Goal: Task Accomplishment & Management: Complete application form

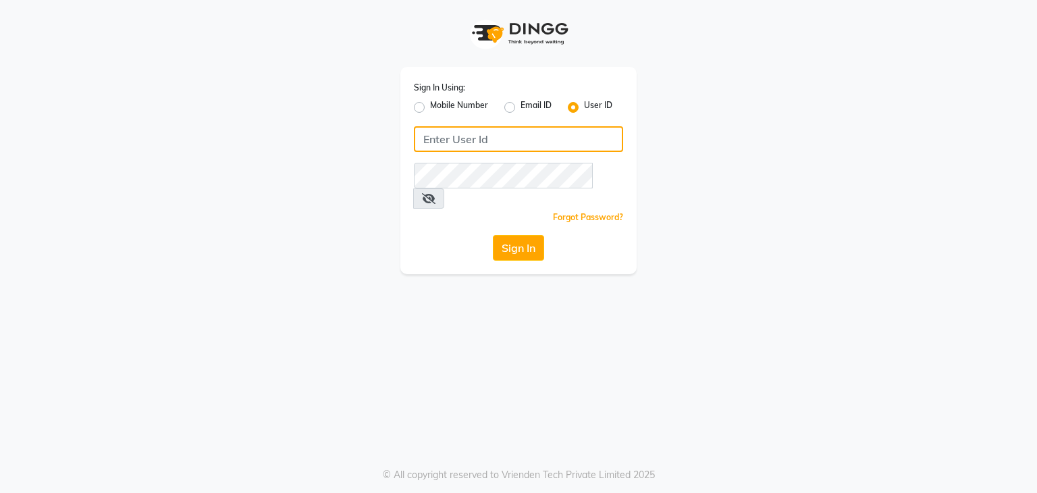
click at [430, 136] on input "Username" at bounding box center [518, 139] width 209 height 26
type input "studio20"
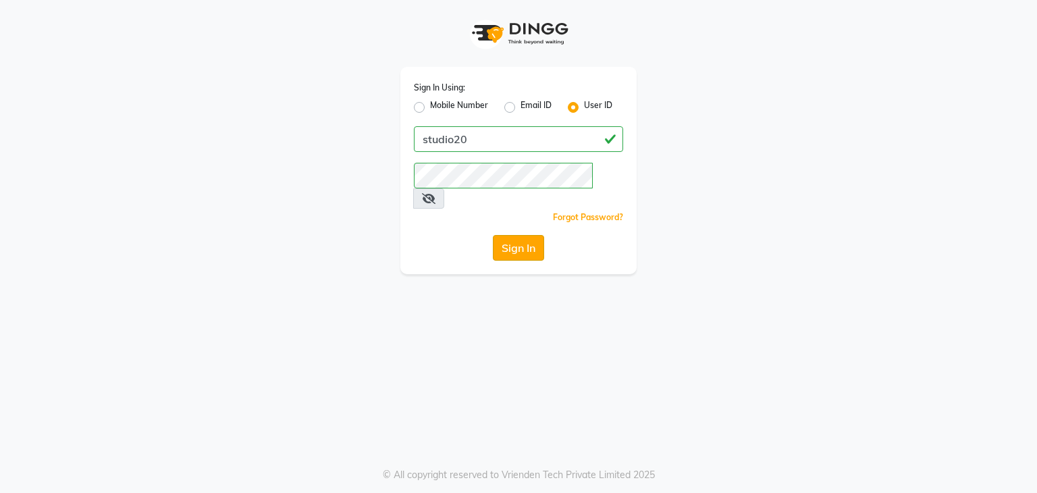
click at [515, 235] on button "Sign In" at bounding box center [518, 248] width 51 height 26
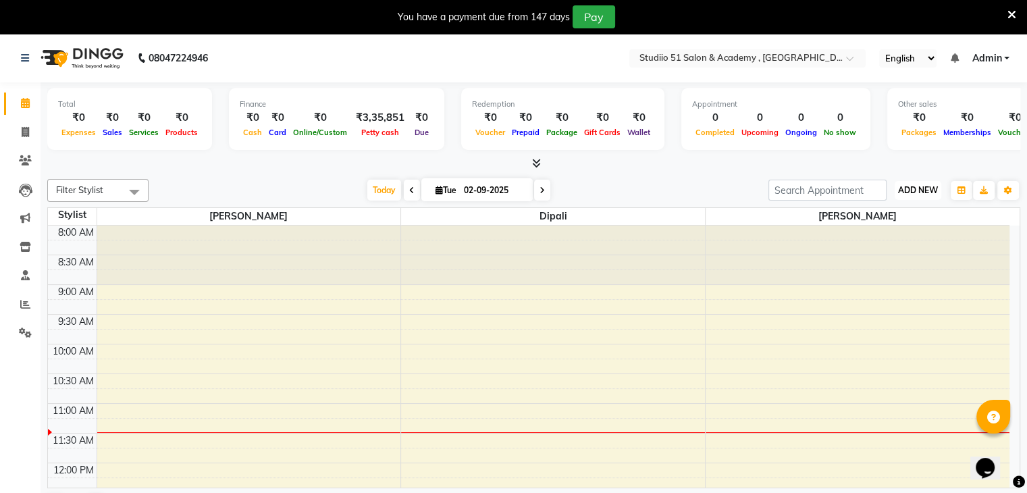
click at [929, 193] on span "ADD NEW" at bounding box center [918, 190] width 40 height 10
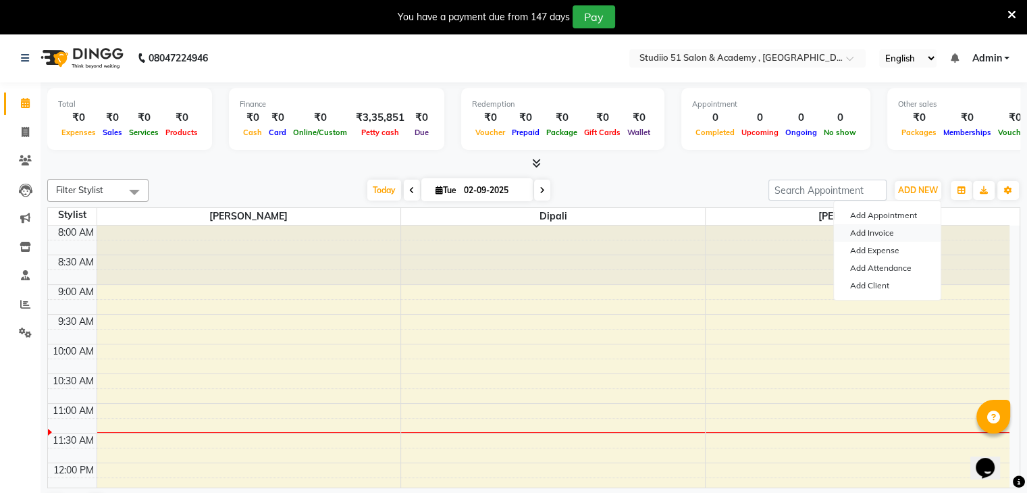
click at [886, 230] on link "Add Invoice" at bounding box center [887, 233] width 107 height 18
select select "service"
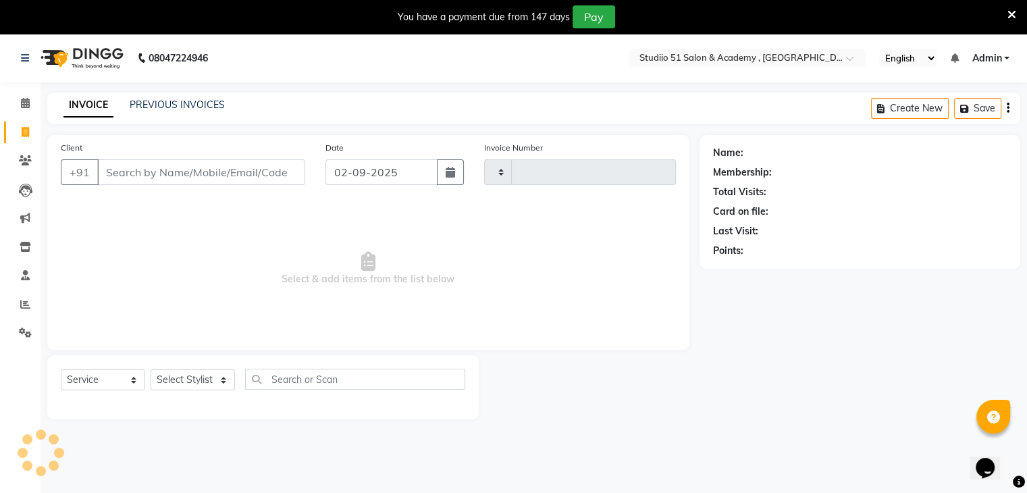
click at [886, 230] on div "Last Visit:" at bounding box center [860, 231] width 294 height 14
type input "0487"
select select "638"
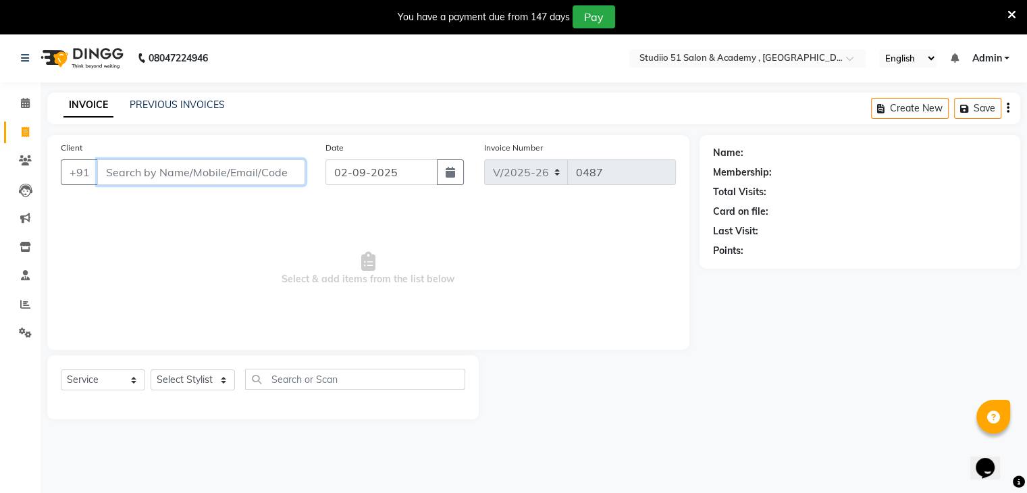
click at [273, 170] on input "Client" at bounding box center [201, 172] width 208 height 26
click at [224, 165] on input "Client" at bounding box center [201, 172] width 208 height 26
type input "9028134540"
click at [294, 179] on span "Add Client" at bounding box center [270, 172] width 53 height 14
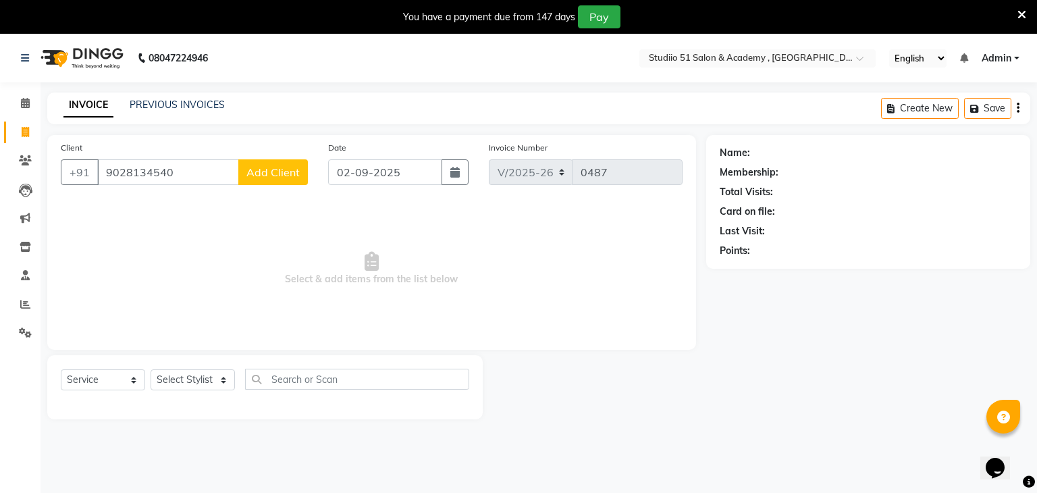
select select "22"
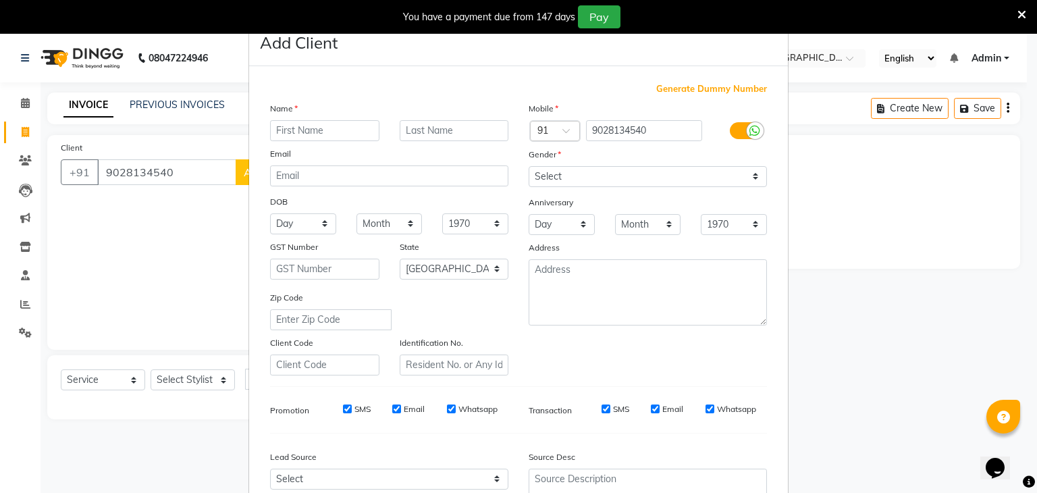
click at [301, 128] on input "text" at bounding box center [324, 130] width 109 height 21
type input "Pyari"
click at [443, 131] on input "text" at bounding box center [454, 130] width 109 height 21
type input "[PERSON_NAME]"
click at [544, 180] on select "Select [DEMOGRAPHIC_DATA] [DEMOGRAPHIC_DATA] Other Prefer Not To Say" at bounding box center [648, 176] width 238 height 21
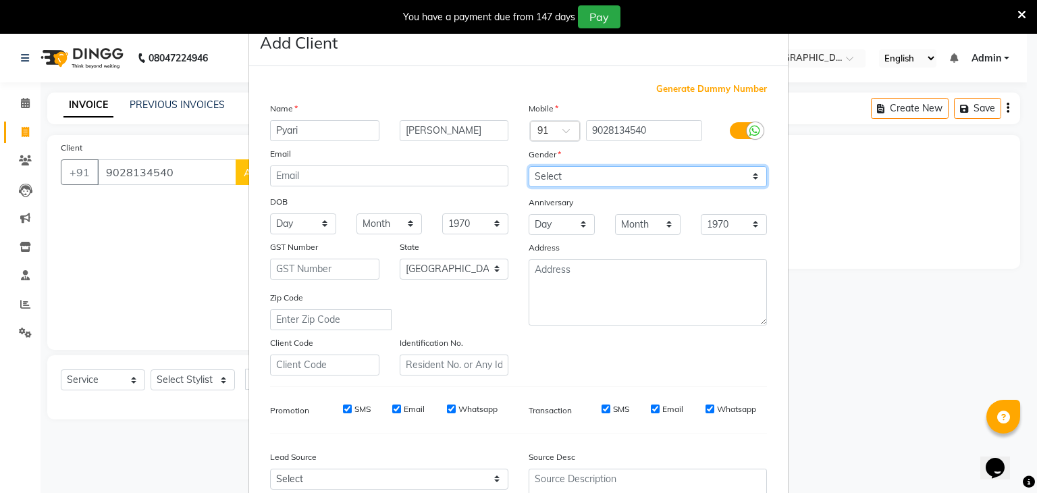
select select "[DEMOGRAPHIC_DATA]"
click at [529, 167] on select "Select [DEMOGRAPHIC_DATA] [DEMOGRAPHIC_DATA] Other Prefer Not To Say" at bounding box center [648, 176] width 238 height 21
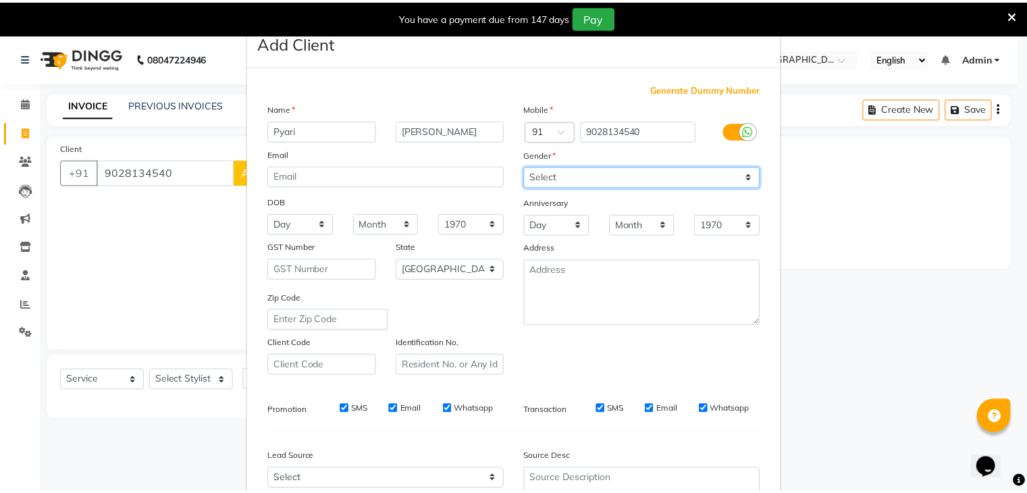
scroll to position [137, 0]
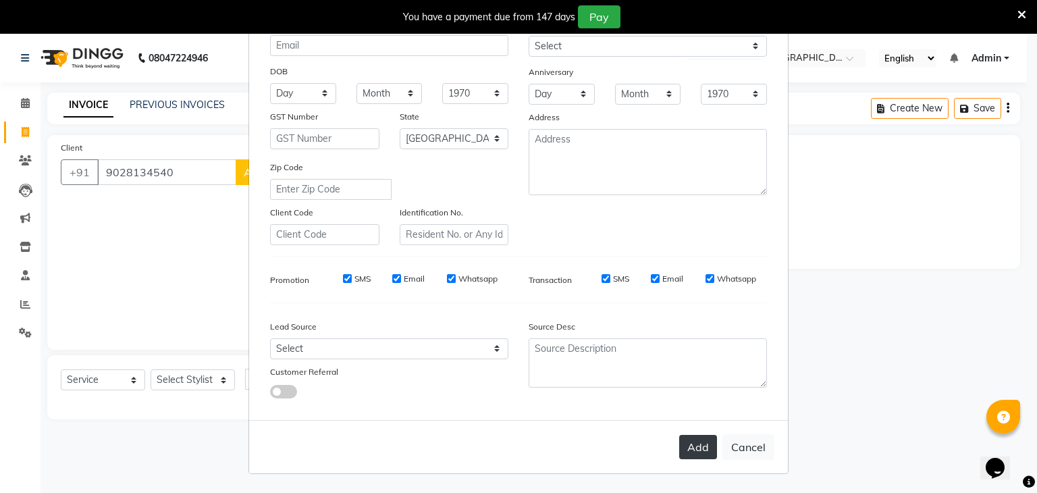
click at [691, 450] on button "Add" at bounding box center [699, 447] width 38 height 24
select select
select select "null"
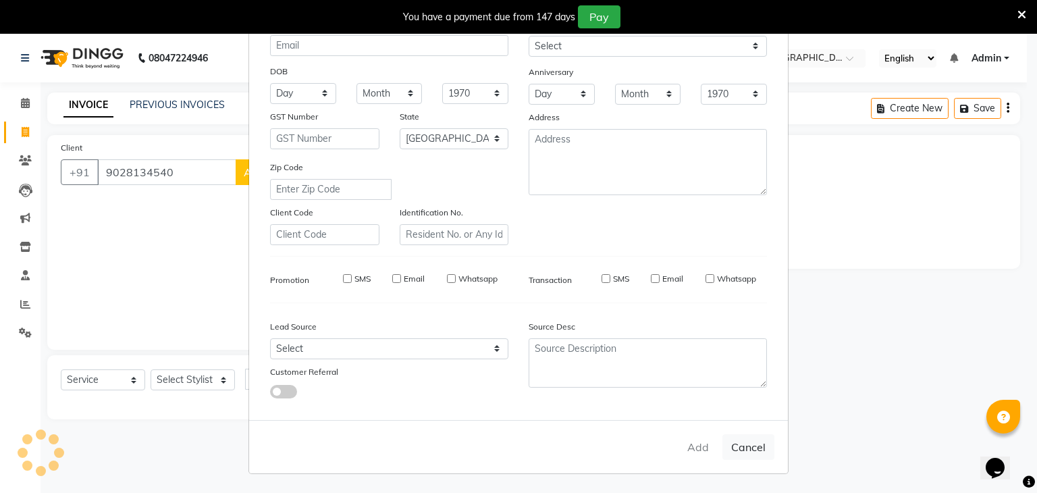
select select
checkbox input "false"
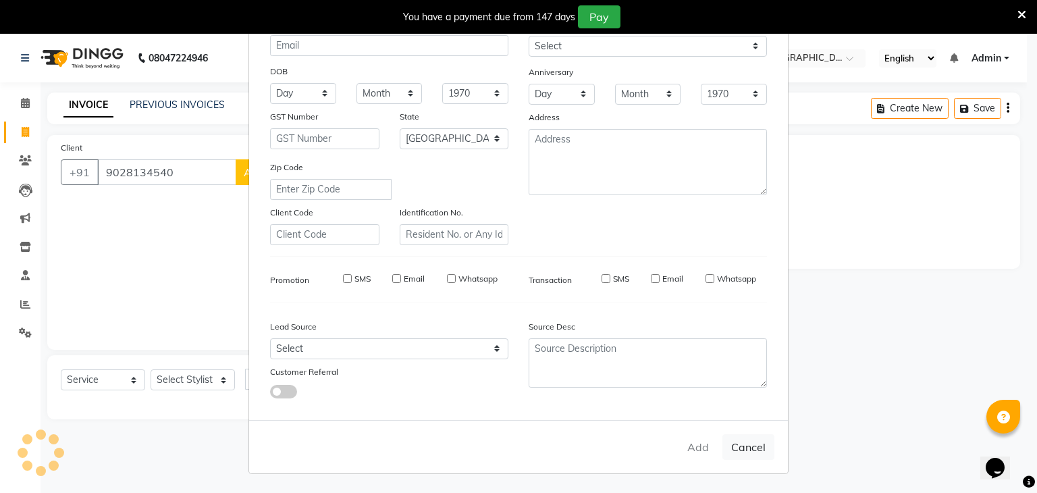
checkbox input "false"
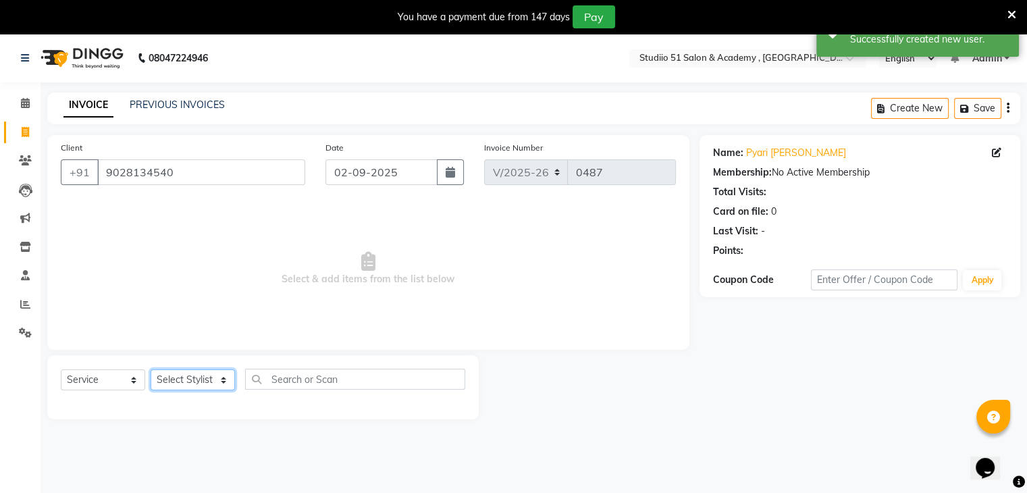
click at [213, 380] on select "Select Stylist [PERSON_NAME] [PERSON_NAME] [PERSON_NAME] Jaya [PERSON_NAME] [PE…" at bounding box center [193, 379] width 84 height 21
select select "80401"
click at [151, 370] on select "Select Stylist [PERSON_NAME] [PERSON_NAME] [PERSON_NAME] Jaya [PERSON_NAME] [PE…" at bounding box center [193, 379] width 84 height 21
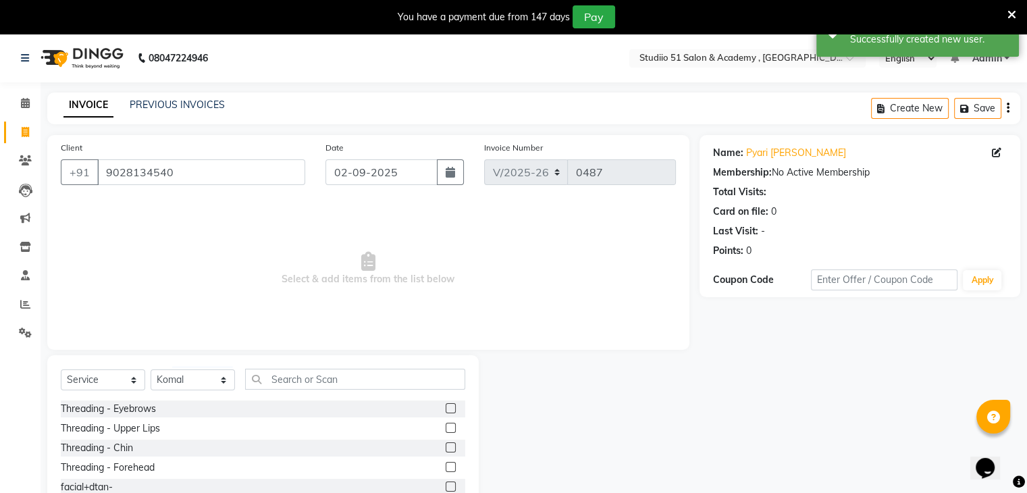
click at [446, 408] on label at bounding box center [451, 408] width 10 height 10
click at [446, 408] on input "checkbox" at bounding box center [450, 409] width 9 height 9
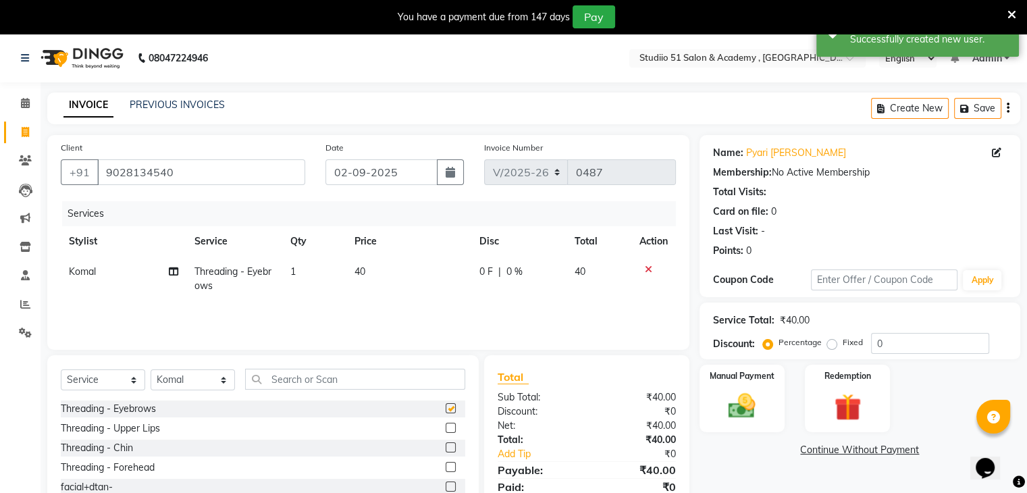
checkbox input "false"
click at [446, 466] on label at bounding box center [451, 467] width 10 height 10
click at [446, 466] on input "checkbox" at bounding box center [450, 467] width 9 height 9
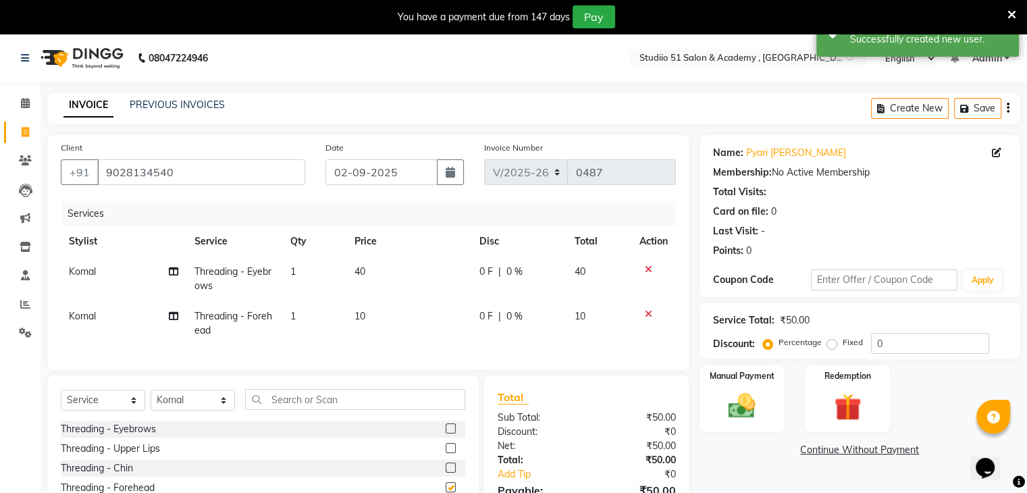
checkbox input "false"
click at [718, 384] on div "Manual Payment" at bounding box center [742, 398] width 88 height 70
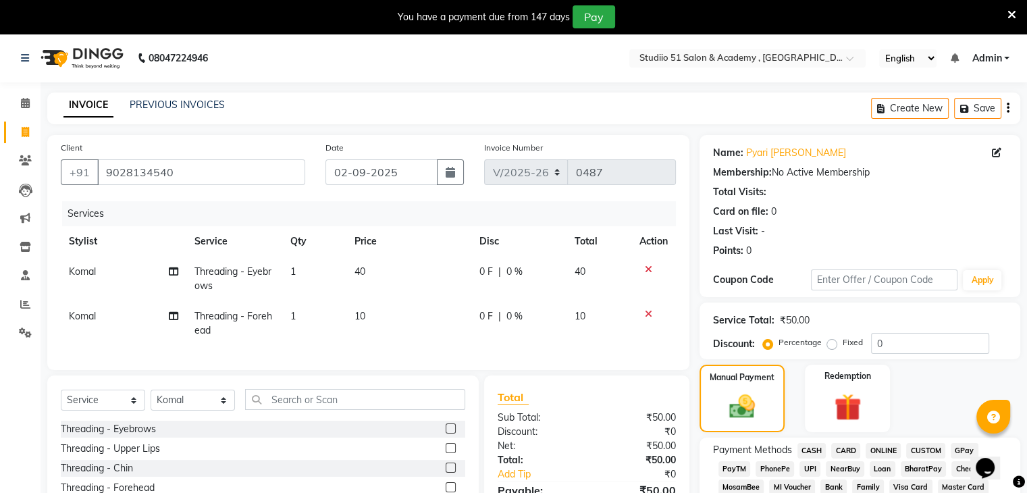
click at [959, 450] on span "GPay" at bounding box center [965, 451] width 28 height 16
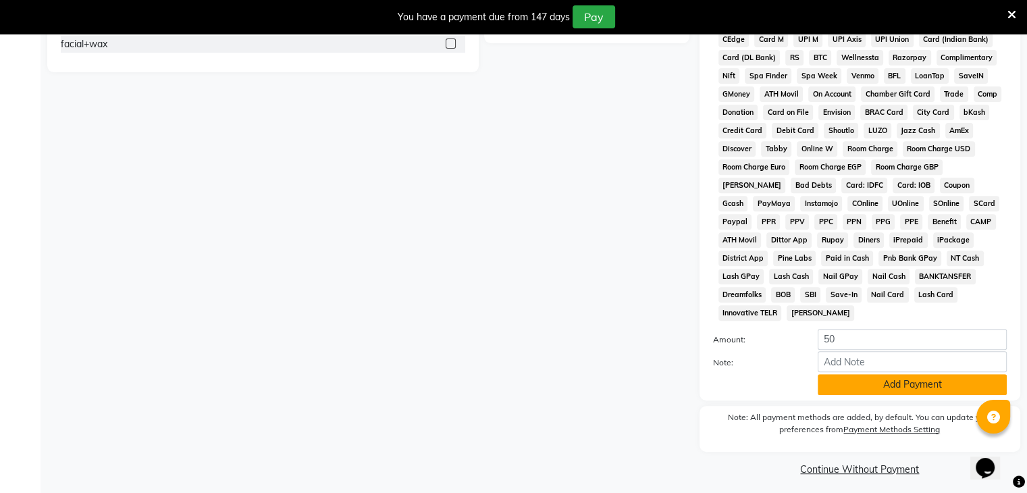
click at [897, 377] on button "Add Payment" at bounding box center [912, 384] width 189 height 21
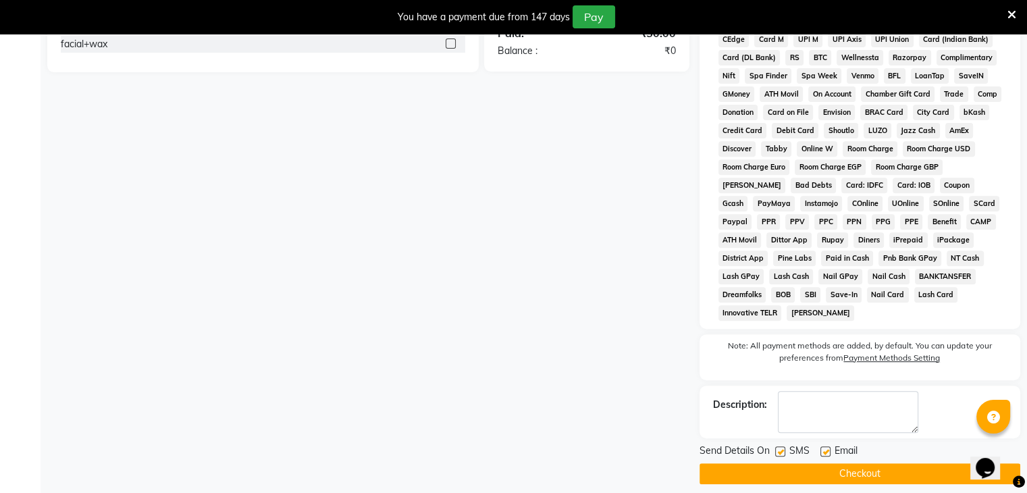
click at [897, 466] on button "Checkout" at bounding box center [860, 473] width 321 height 21
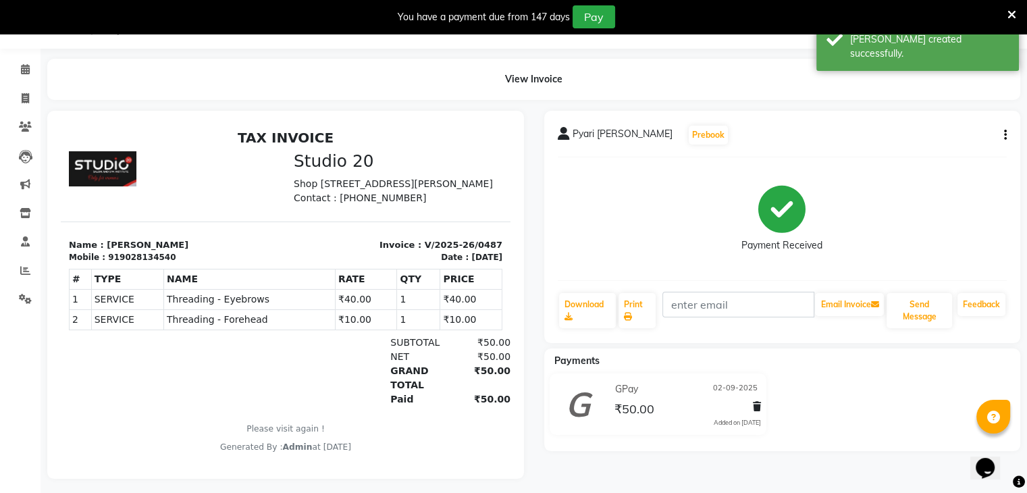
scroll to position [49, 0]
